Goal: Transaction & Acquisition: Purchase product/service

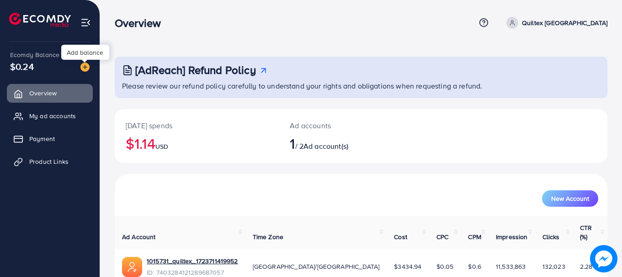
click at [84, 66] on img at bounding box center [84, 67] width 9 height 9
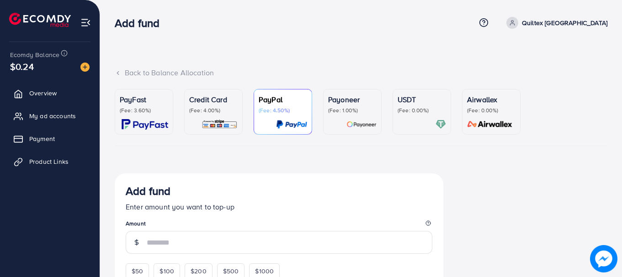
drag, startPoint x: 141, startPoint y: 111, endPoint x: 303, endPoint y: 154, distance: 168.1
click at [141, 111] on p "(Fee: 3.60%)" at bounding box center [144, 110] width 48 height 7
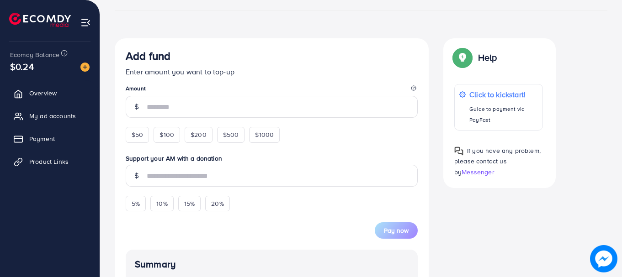
scroll to position [137, 0]
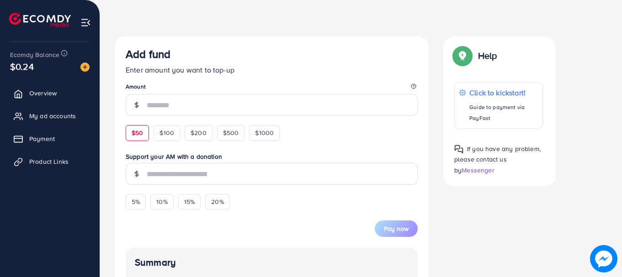
click at [140, 134] on span "$50" at bounding box center [137, 132] width 11 height 9
type input "**"
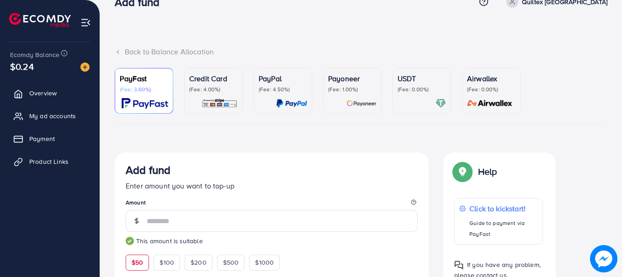
scroll to position [0, 0]
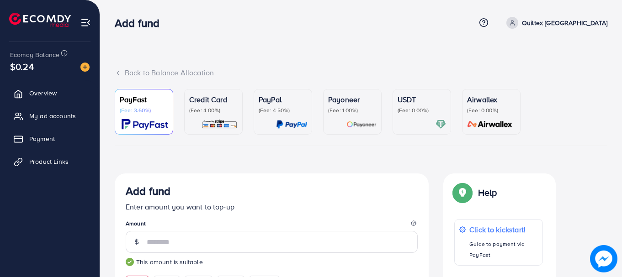
click at [408, 108] on p "(Fee: 0.00%)" at bounding box center [422, 110] width 48 height 7
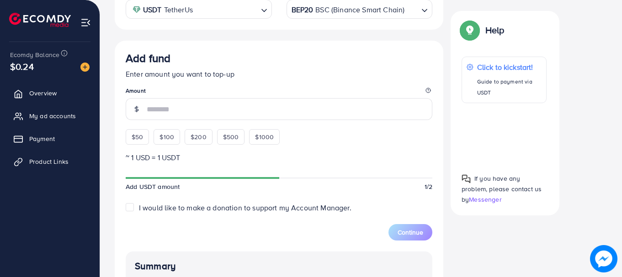
scroll to position [199, 0]
click at [133, 136] on span "$50" at bounding box center [137, 137] width 11 height 9
type input "**"
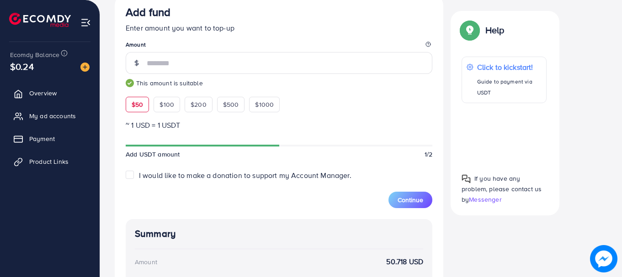
scroll to position [231, 0]
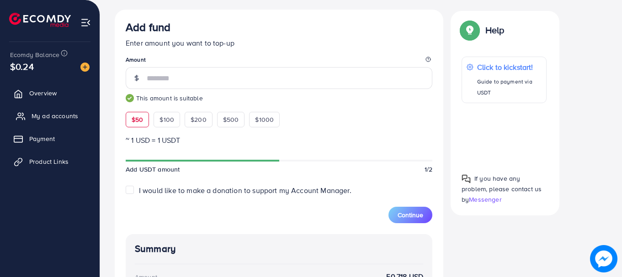
click at [57, 119] on span "My ad accounts" at bounding box center [55, 115] width 47 height 9
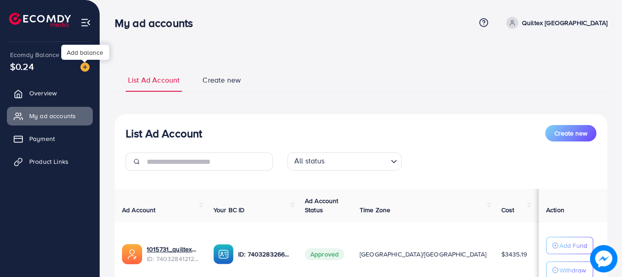
click at [85, 66] on img at bounding box center [84, 67] width 9 height 9
